Goal: Task Accomplishment & Management: Manage account settings

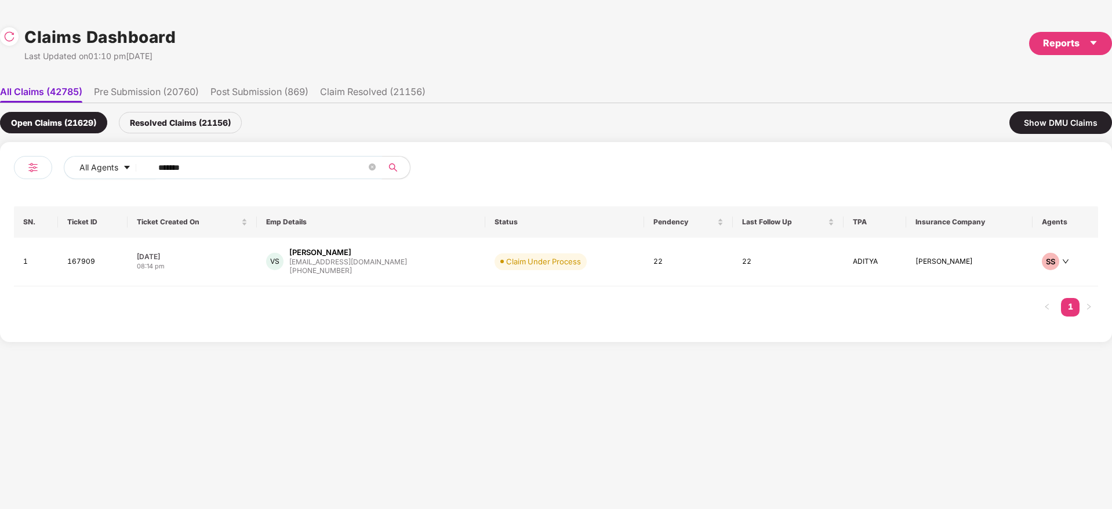
drag, startPoint x: 228, startPoint y: 166, endPoint x: 242, endPoint y: 203, distance: 39.6
click at [0, 191] on div "All Agents ****** SN. Ticket ID Ticket Created On Emp Details Status Pendency L…" at bounding box center [556, 242] width 1112 height 200
paste input "text"
type input "******"
click at [405, 257] on div "[PERSON_NAME] R [PERSON_NAME][EMAIL_ADDRESS][DOMAIN_NAME] [PHONE_NUMBER]" at bounding box center [372, 262] width 211 height 30
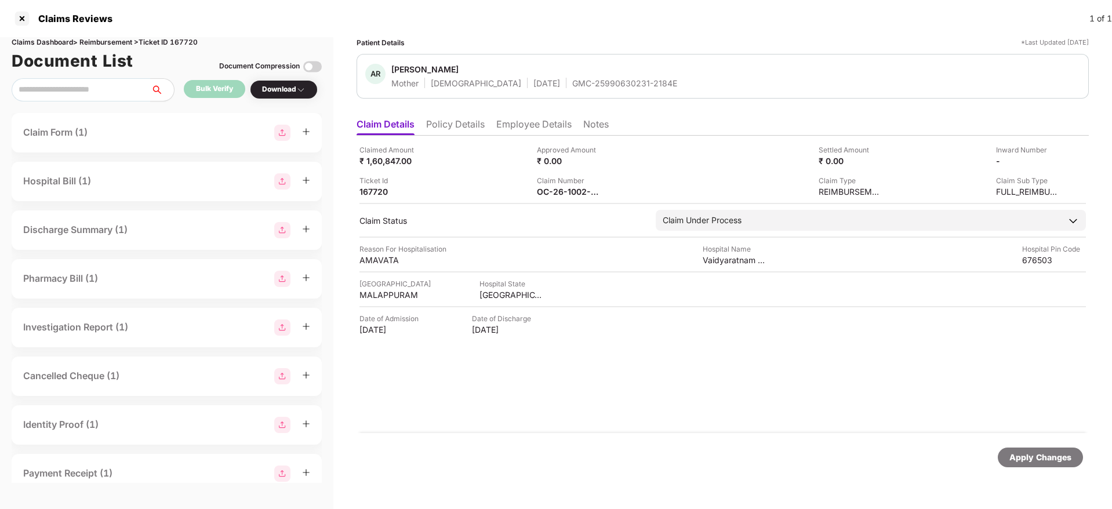
click at [551, 198] on div "Claimed Amount ₹ 1,60,847.00 Approved Amount ₹ 0.00 Settled Amount ₹ 0.00 Inwar…" at bounding box center [723, 284] width 732 height 297
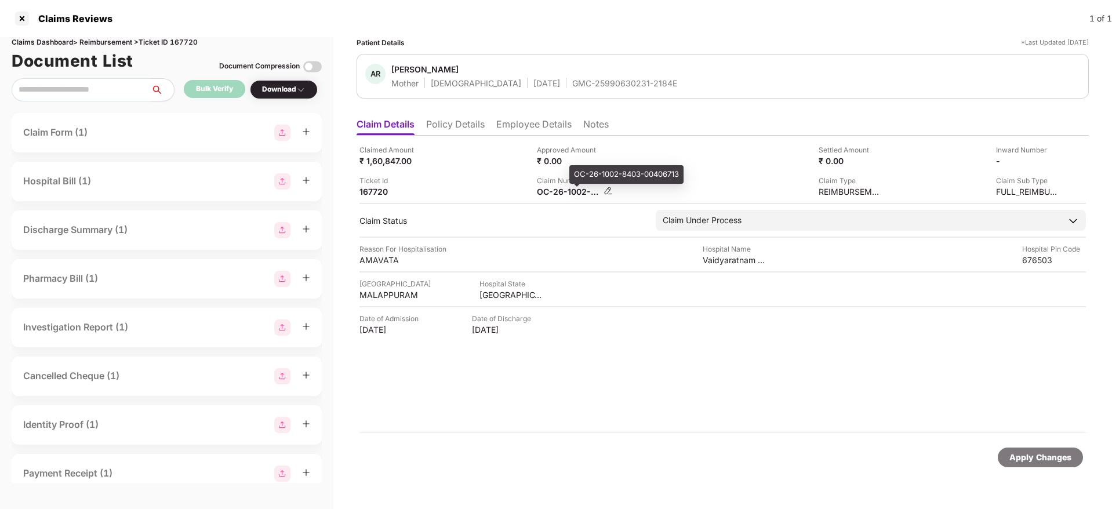
click at [557, 191] on div "OC-26-1002-8403-00406713" at bounding box center [569, 191] width 64 height 11
click at [556, 191] on div "OC-26-1002-8403-00406713" at bounding box center [569, 191] width 64 height 11
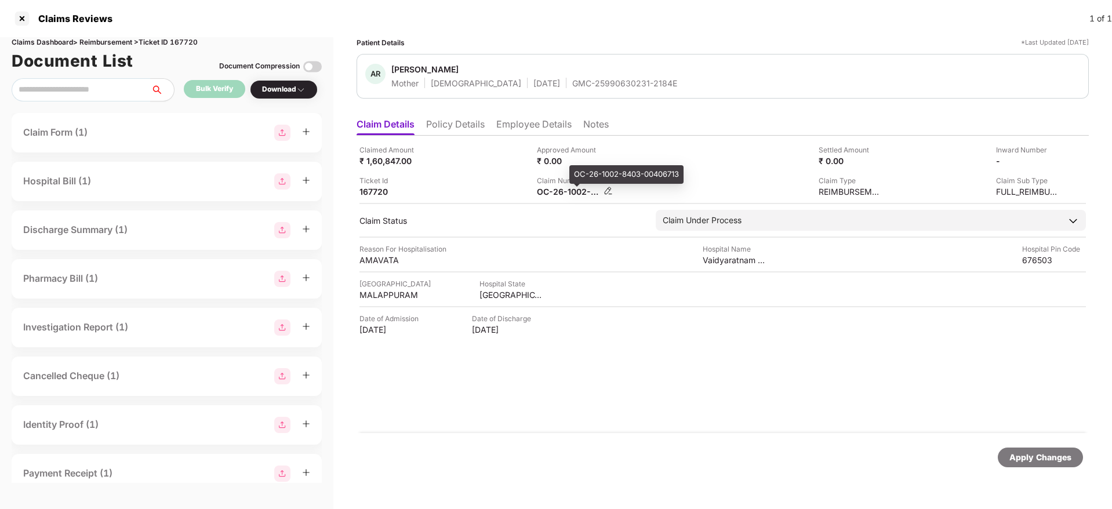
click at [556, 191] on div "OC-26-1002-8403-00406713" at bounding box center [569, 191] width 64 height 11
copy div
click at [514, 132] on li "Employee Details" at bounding box center [533, 126] width 75 height 17
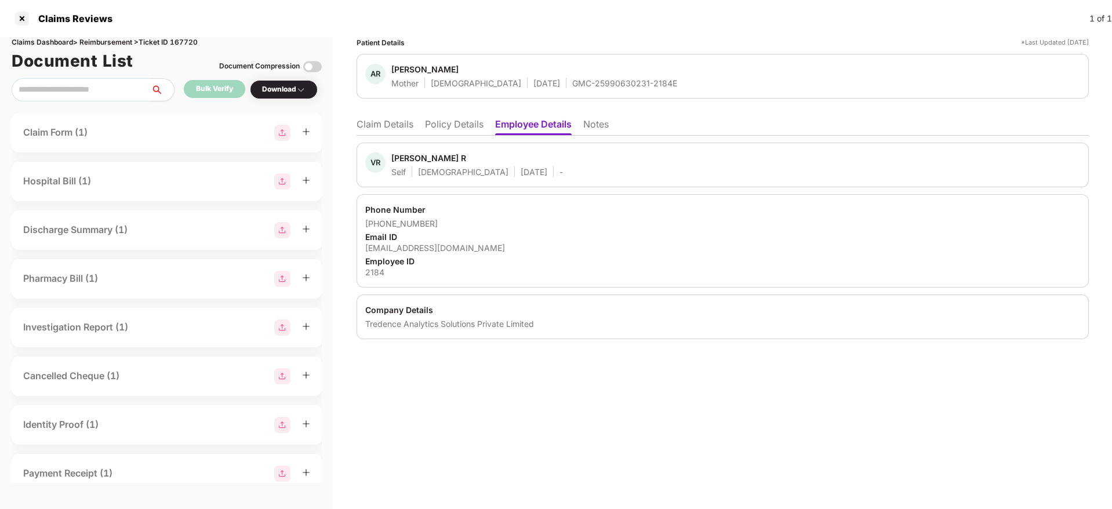
click at [395, 122] on li "Claim Details" at bounding box center [385, 126] width 57 height 17
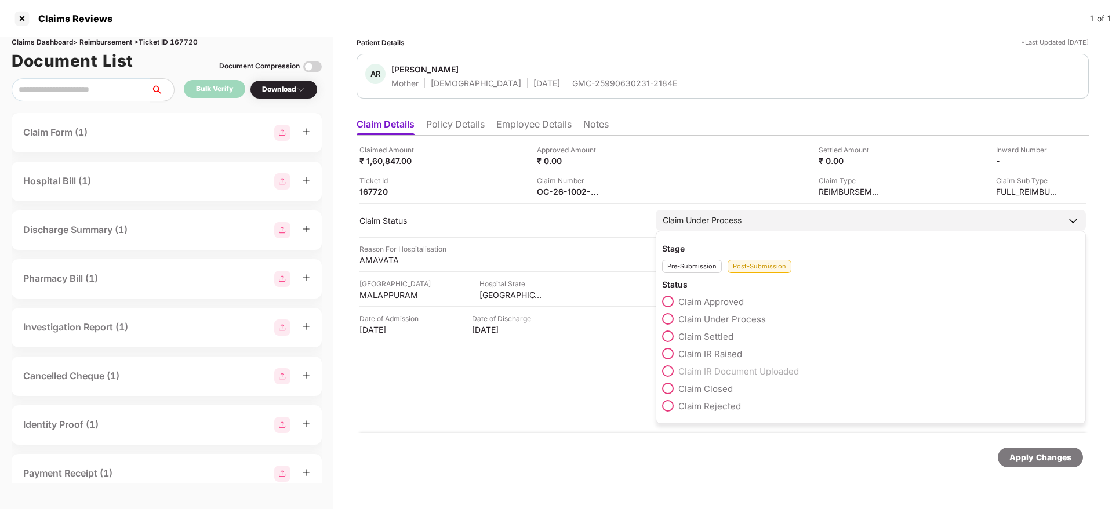
click at [731, 403] on span "Claim Rejected" at bounding box center [709, 406] width 63 height 11
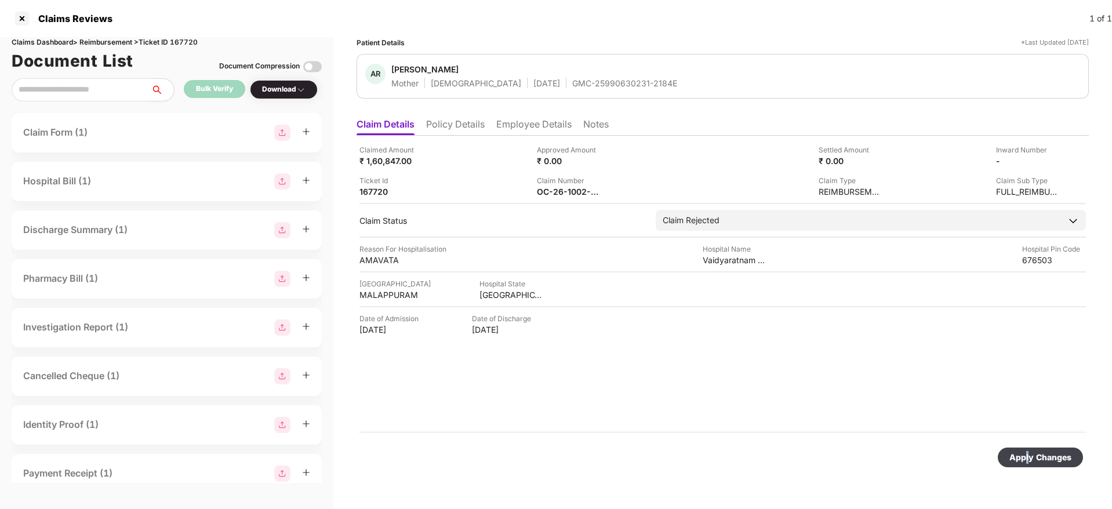
click at [1029, 455] on div "Apply Changes" at bounding box center [1040, 457] width 62 height 13
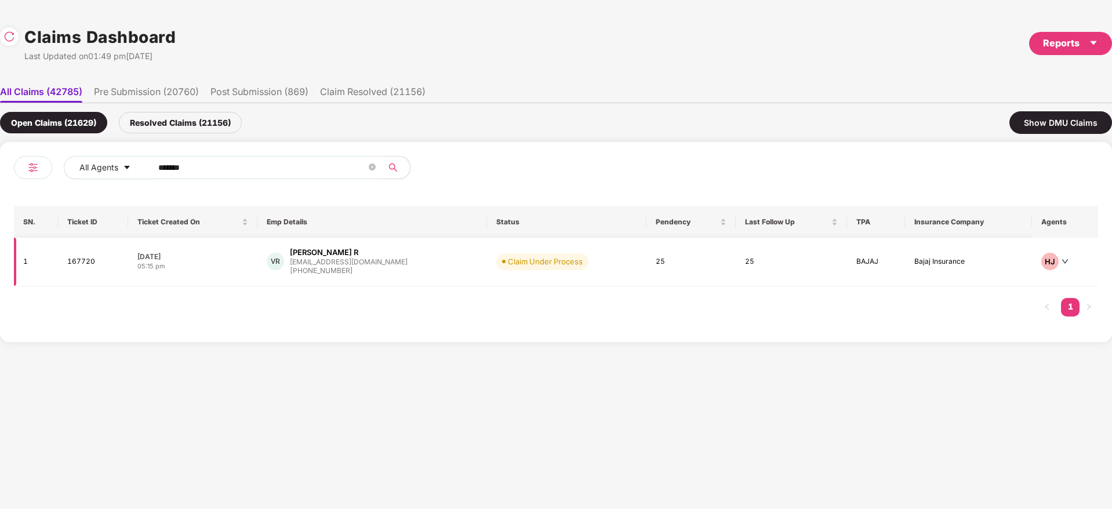
drag, startPoint x: 220, startPoint y: 167, endPoint x: 423, endPoint y: 238, distance: 214.9
click at [0, 201] on div "All Agents ****** SN. Ticket ID Ticket Created On Emp Details Status Pendency L…" at bounding box center [556, 242] width 1112 height 200
paste input "text"
type input "******"
click at [419, 274] on div "AK [PERSON_NAME] [PERSON_NAME][EMAIL_ADDRESS][DOMAIN_NAME] [PHONE_NUMBER]" at bounding box center [372, 262] width 211 height 30
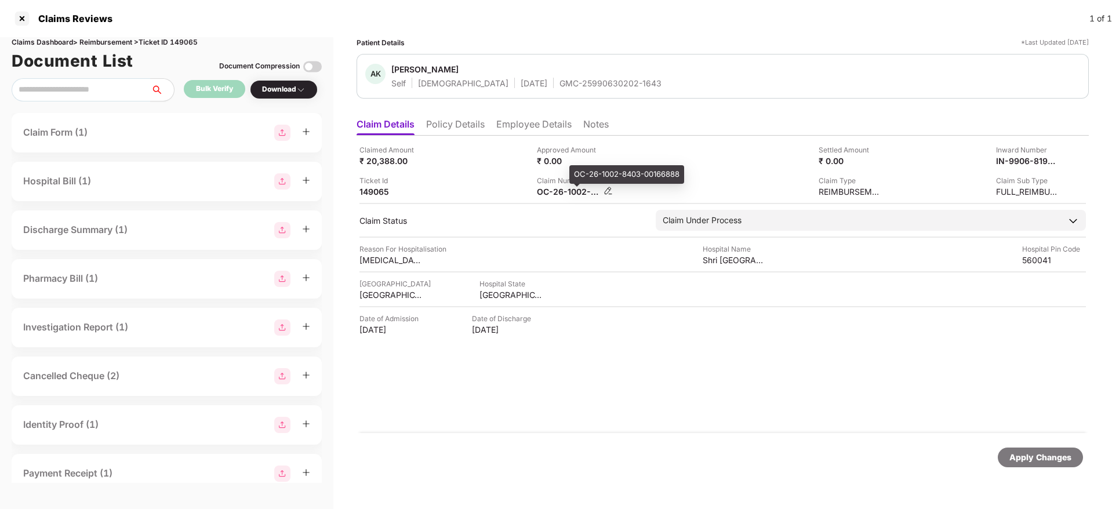
click at [558, 194] on div "OC-26-1002-8403-00166888" at bounding box center [569, 191] width 64 height 11
copy div
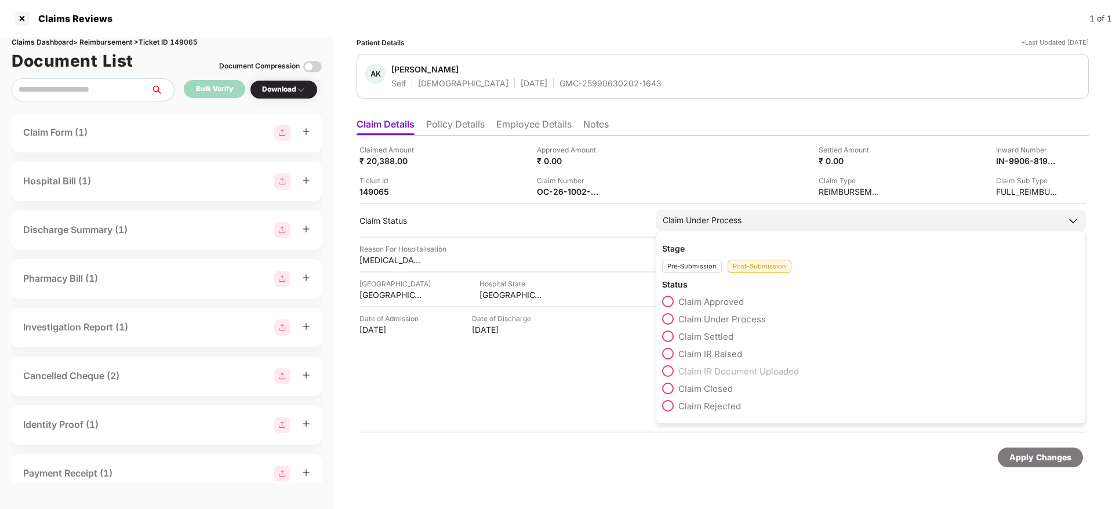
click at [719, 408] on span "Claim Rejected" at bounding box center [709, 406] width 63 height 11
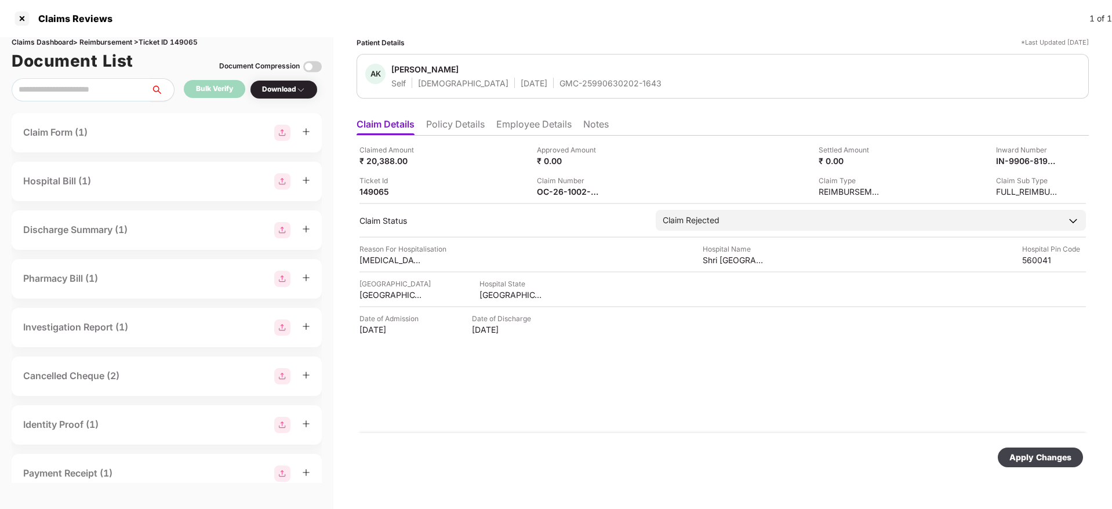
click at [1026, 456] on div "Apply Changes" at bounding box center [1040, 457] width 62 height 13
